Goal: Information Seeking & Learning: Learn about a topic

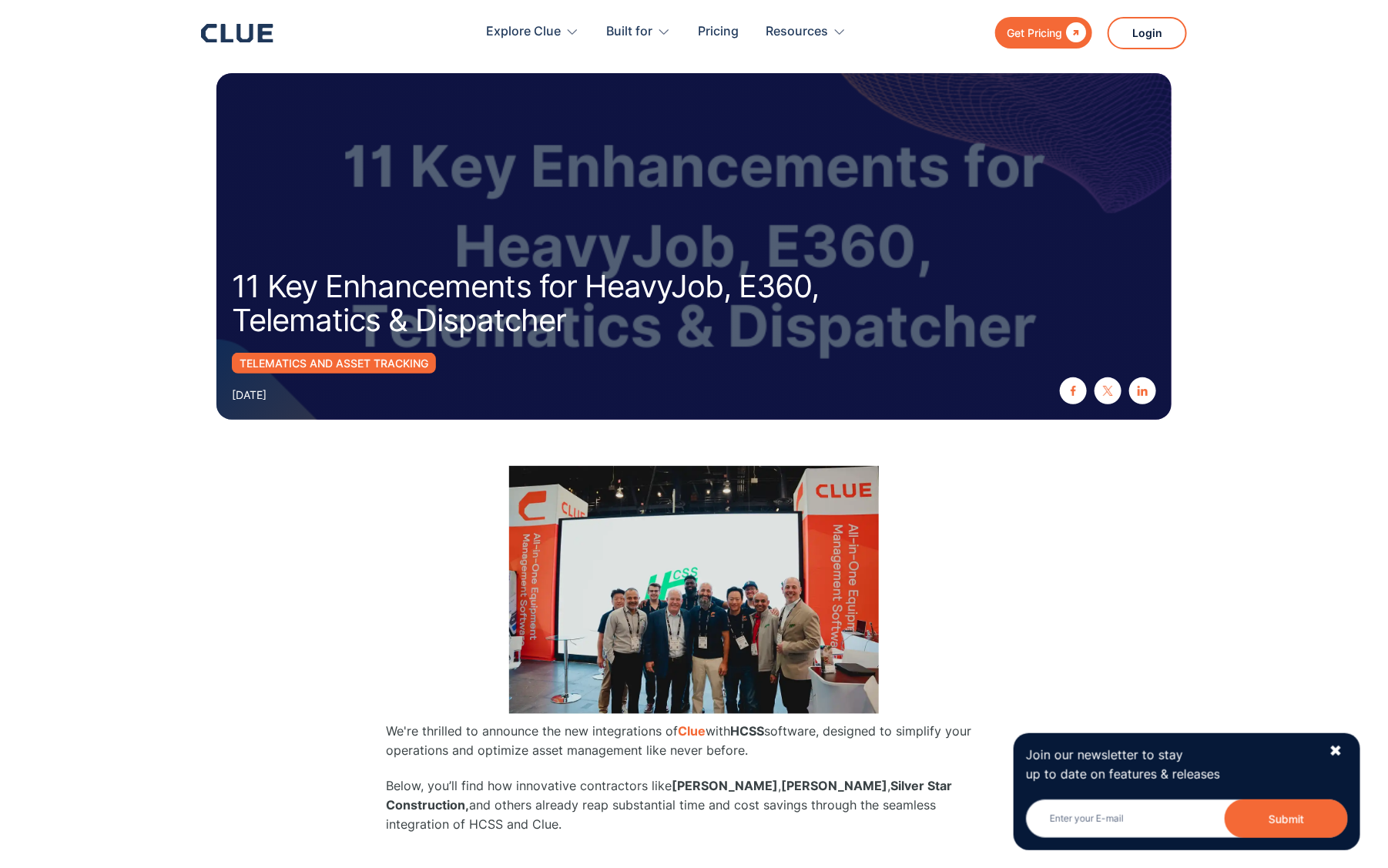
click at [651, 612] on img at bounding box center [694, 589] width 370 height 248
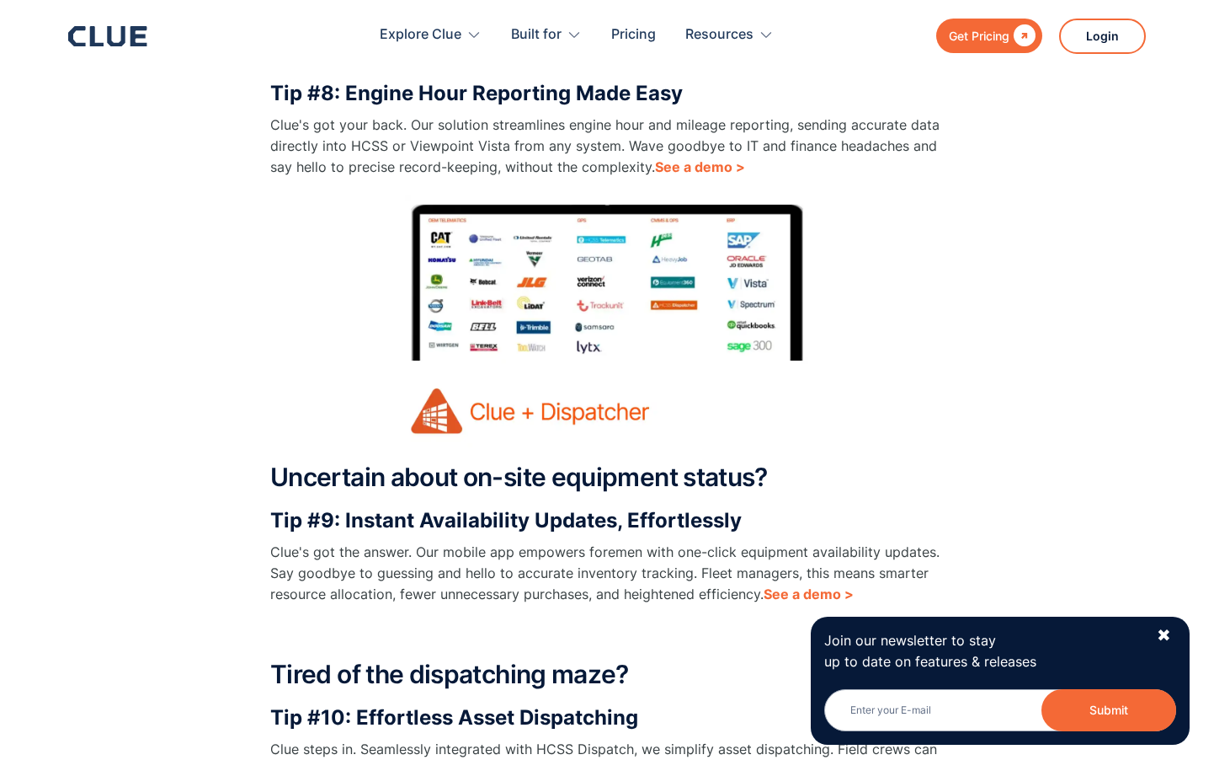
scroll to position [3343, 0]
